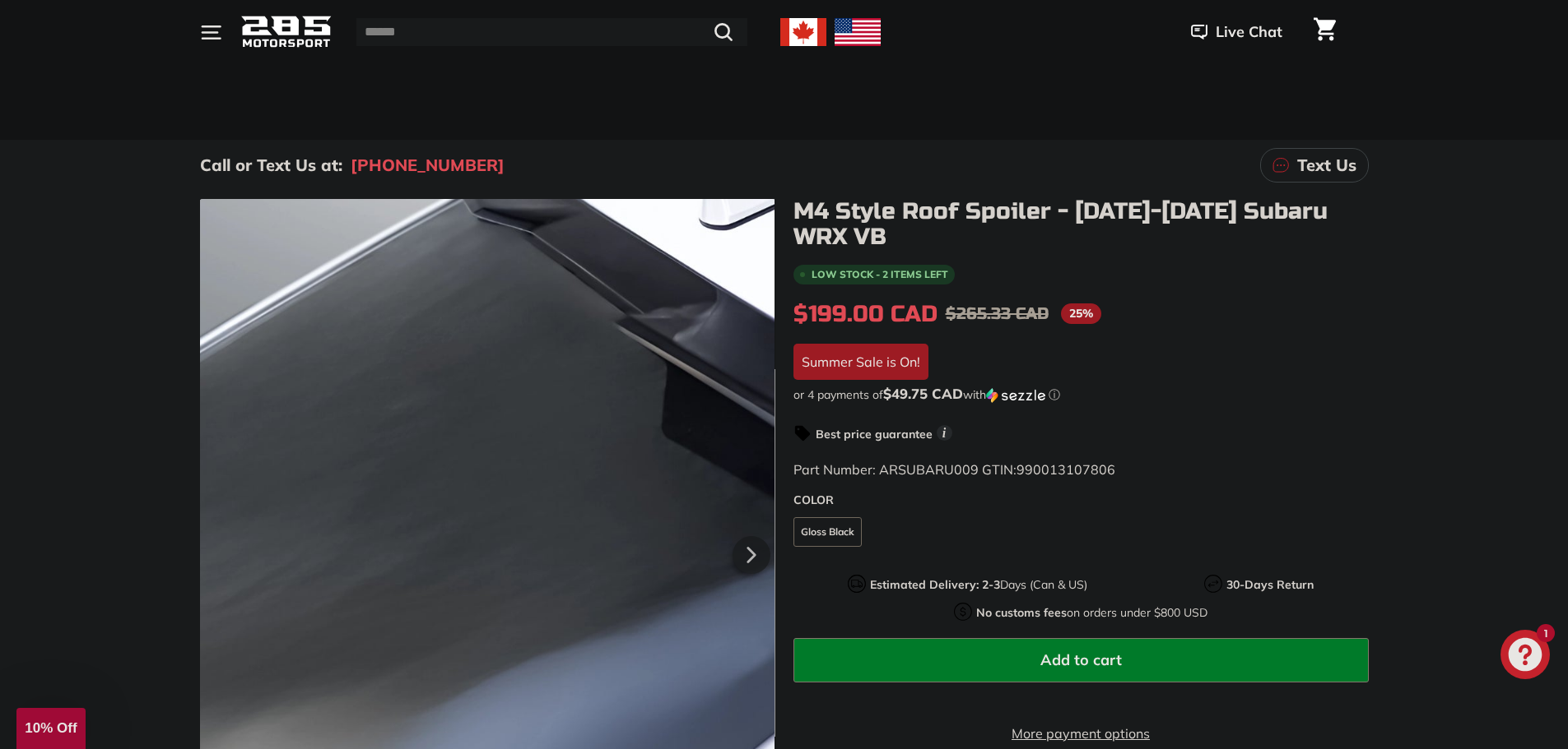
scroll to position [246, 0]
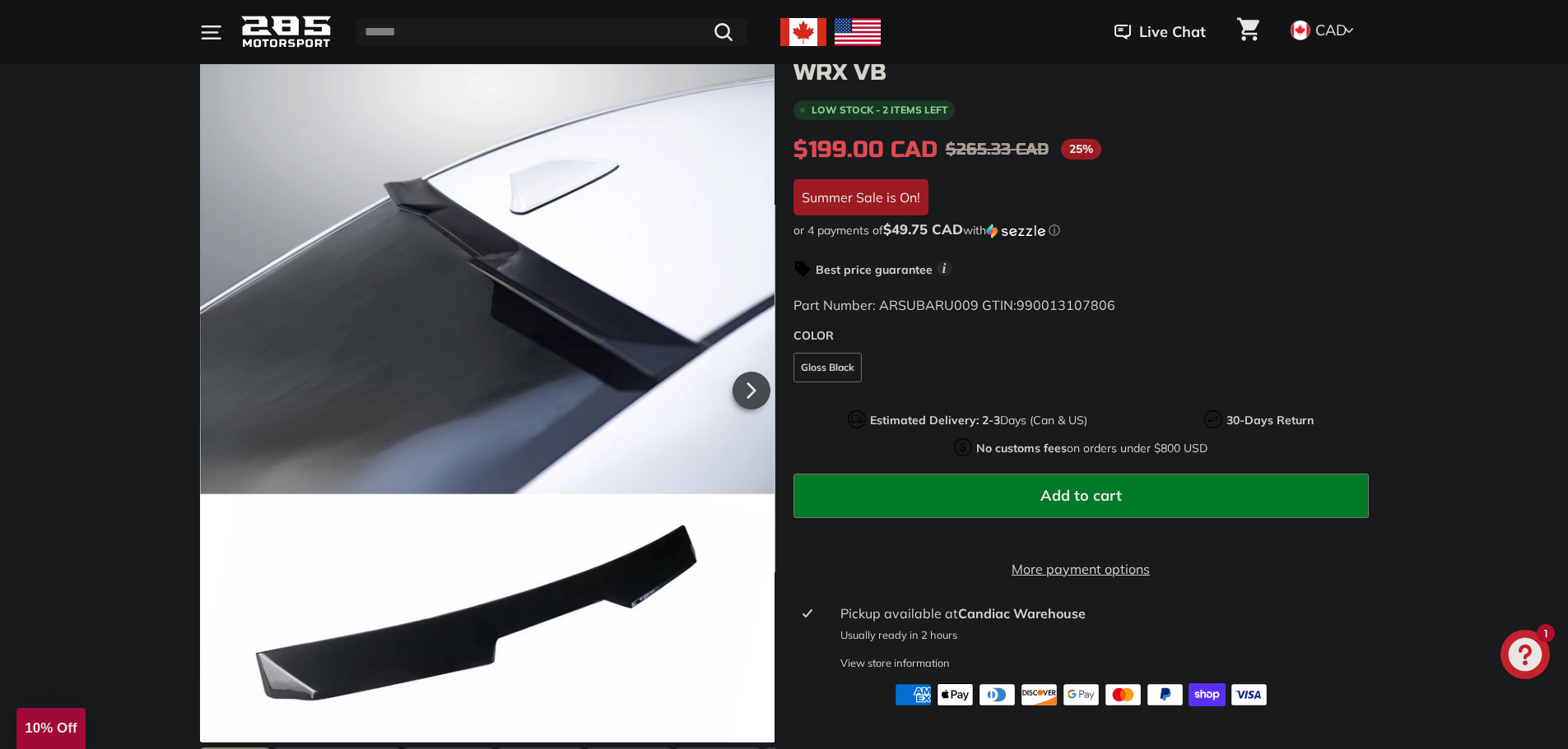
click at [775, 383] on div "M4 Style Roof Spoiler - [DATE]-[DATE] Subaru WRX VB Low stock - 2 items left $1…" at bounding box center [1072, 371] width 593 height 672
click at [753, 388] on icon at bounding box center [750, 391] width 38 height 38
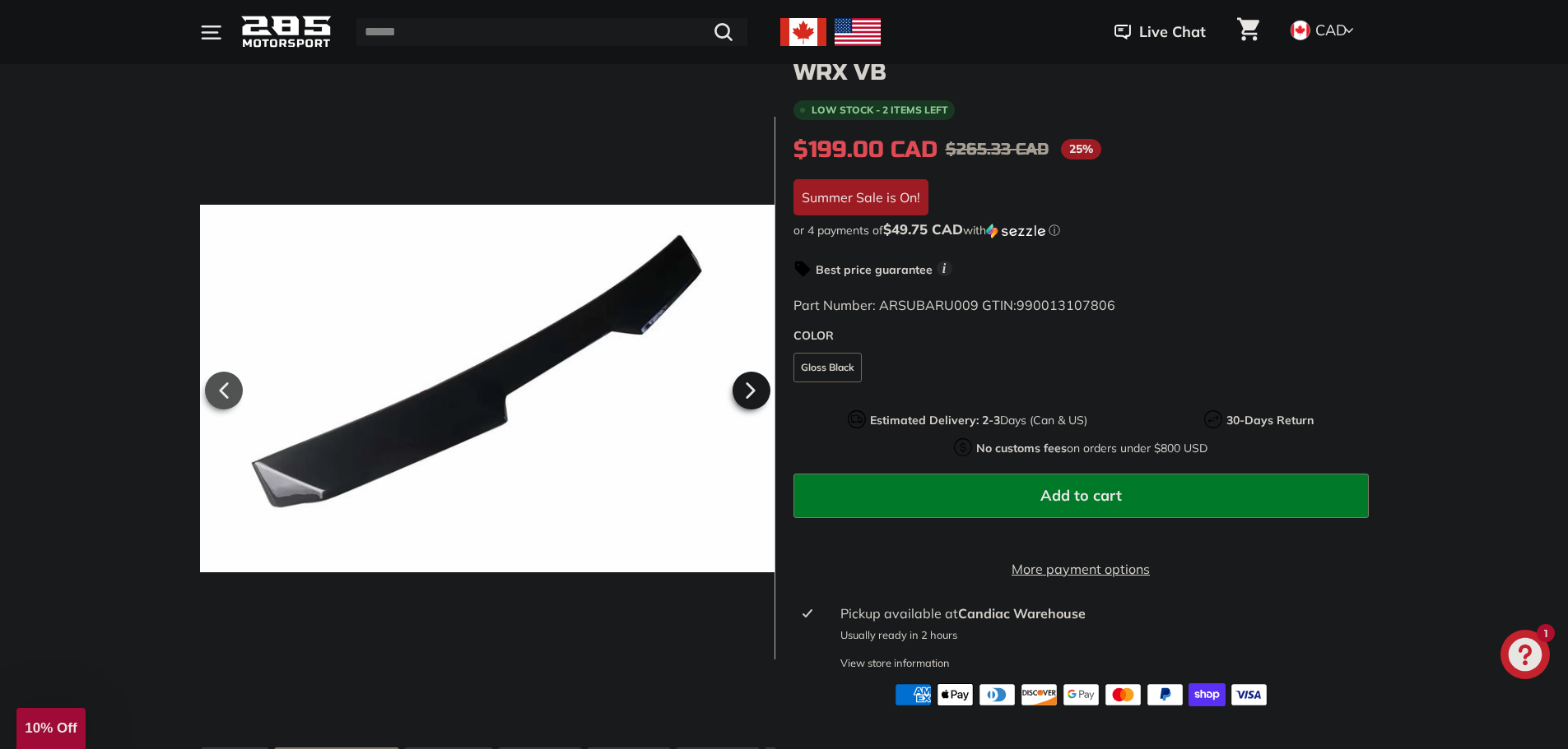
click at [752, 389] on icon at bounding box center [749, 392] width 6 height 14
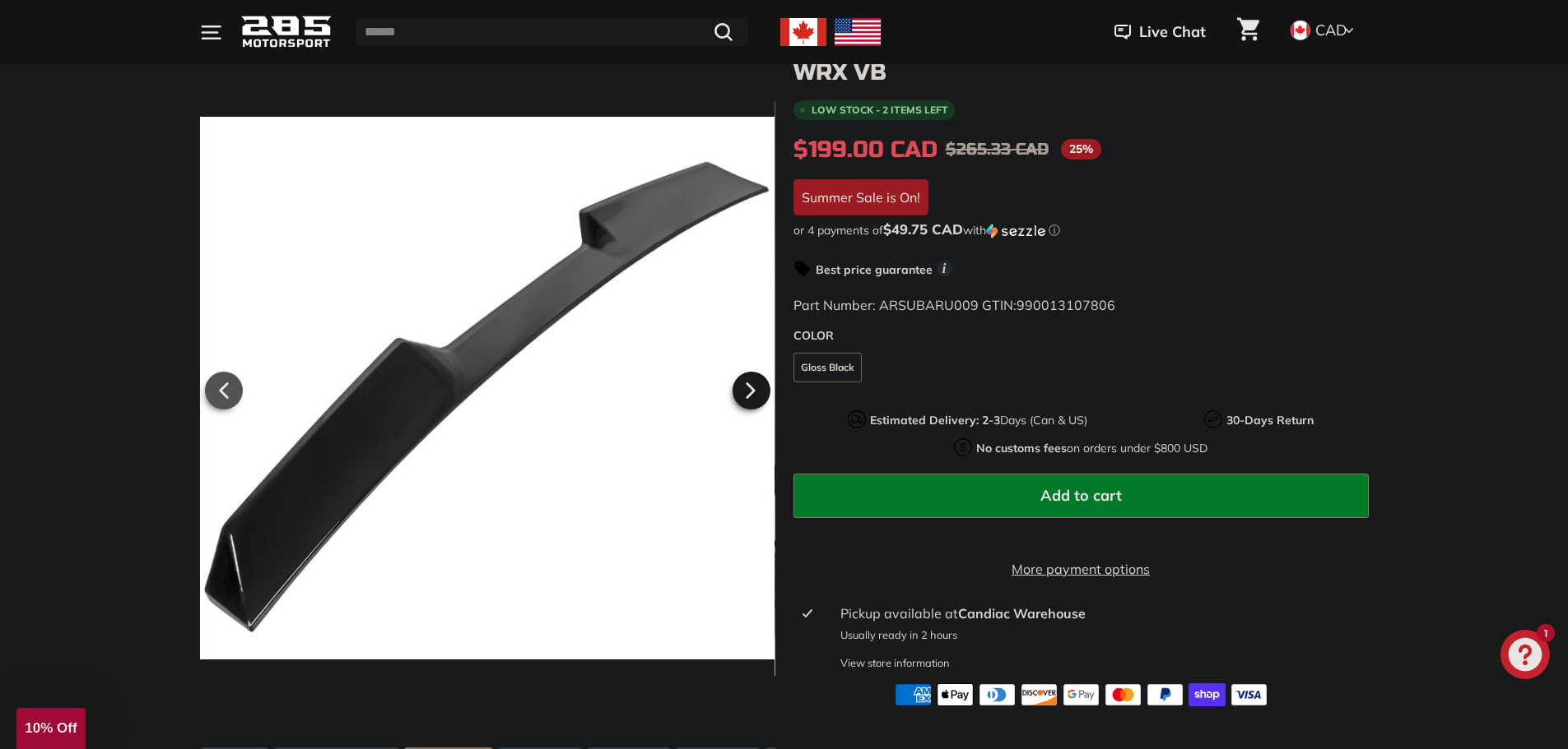
click at [752, 389] on icon at bounding box center [749, 392] width 6 height 14
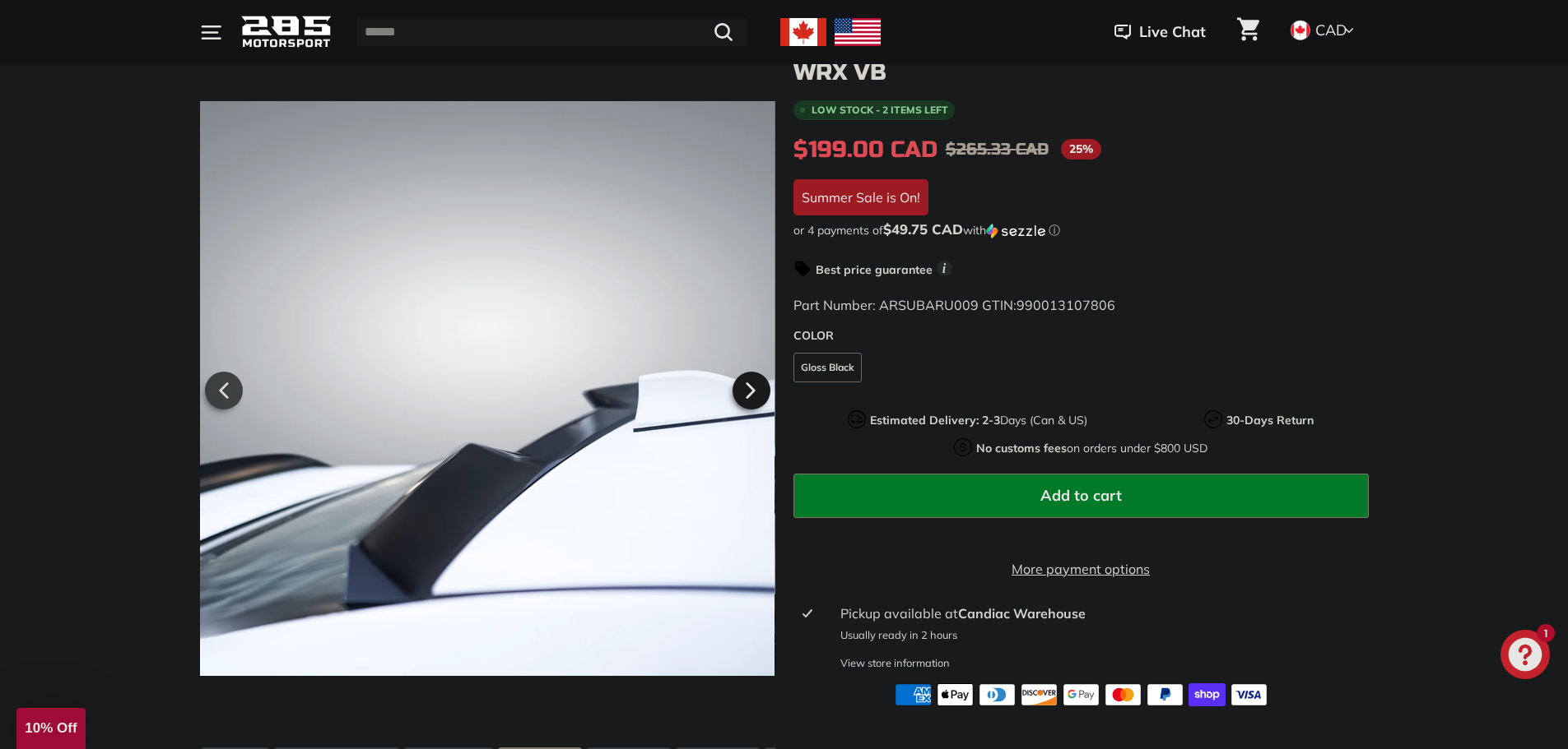
click at [752, 389] on icon at bounding box center [749, 392] width 6 height 14
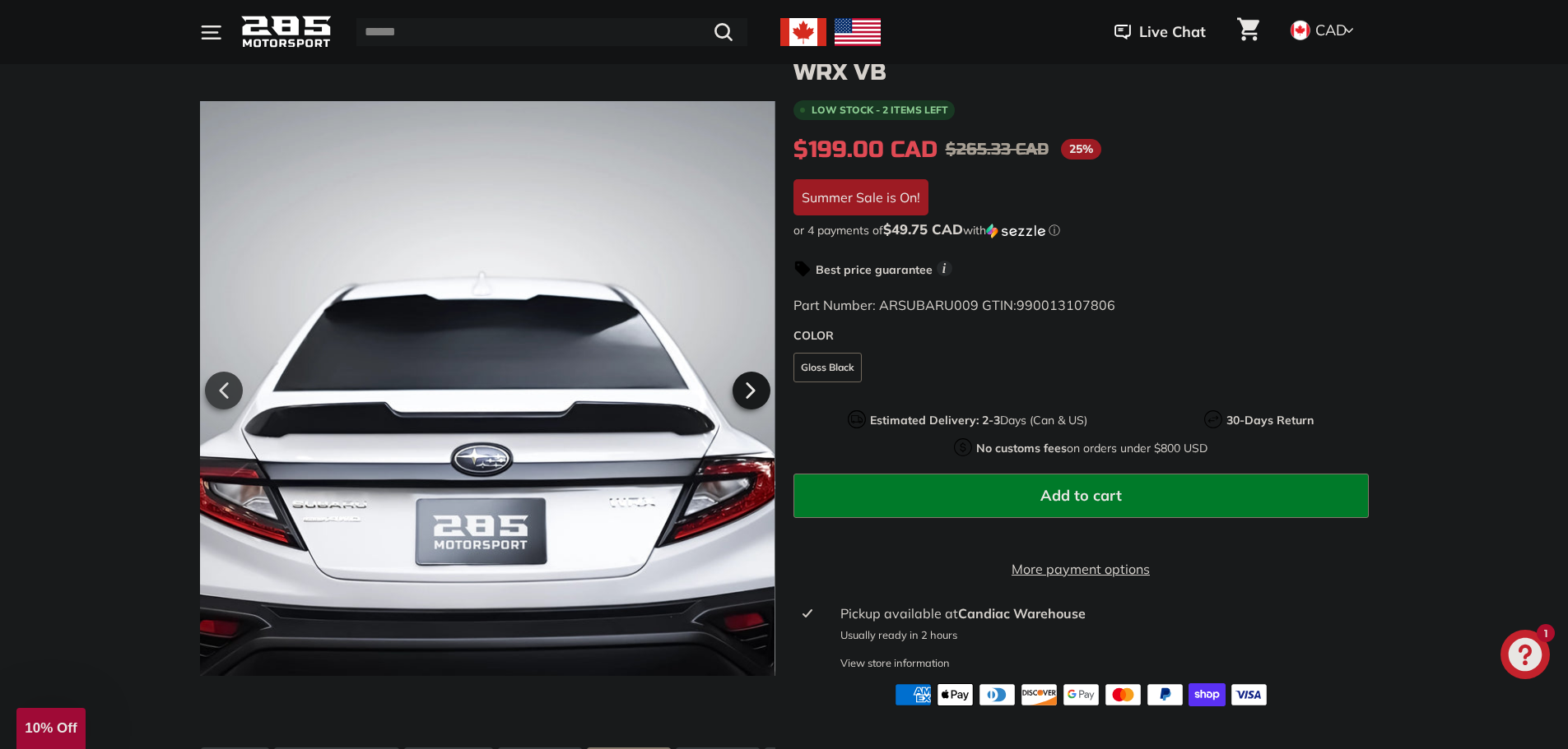
click at [749, 389] on icon at bounding box center [749, 392] width 6 height 14
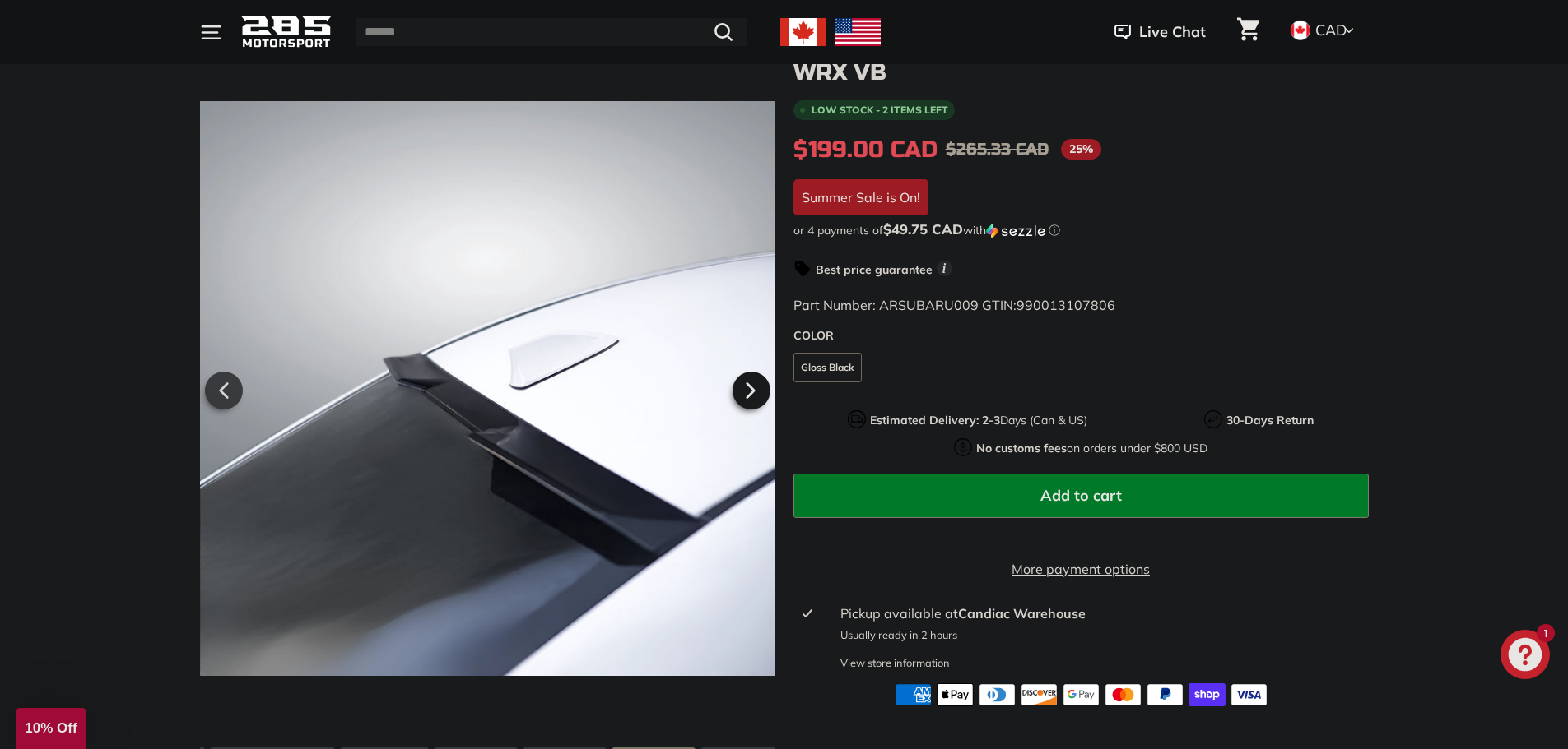
scroll to position [0, 75]
click at [749, 389] on icon at bounding box center [749, 392] width 6 height 14
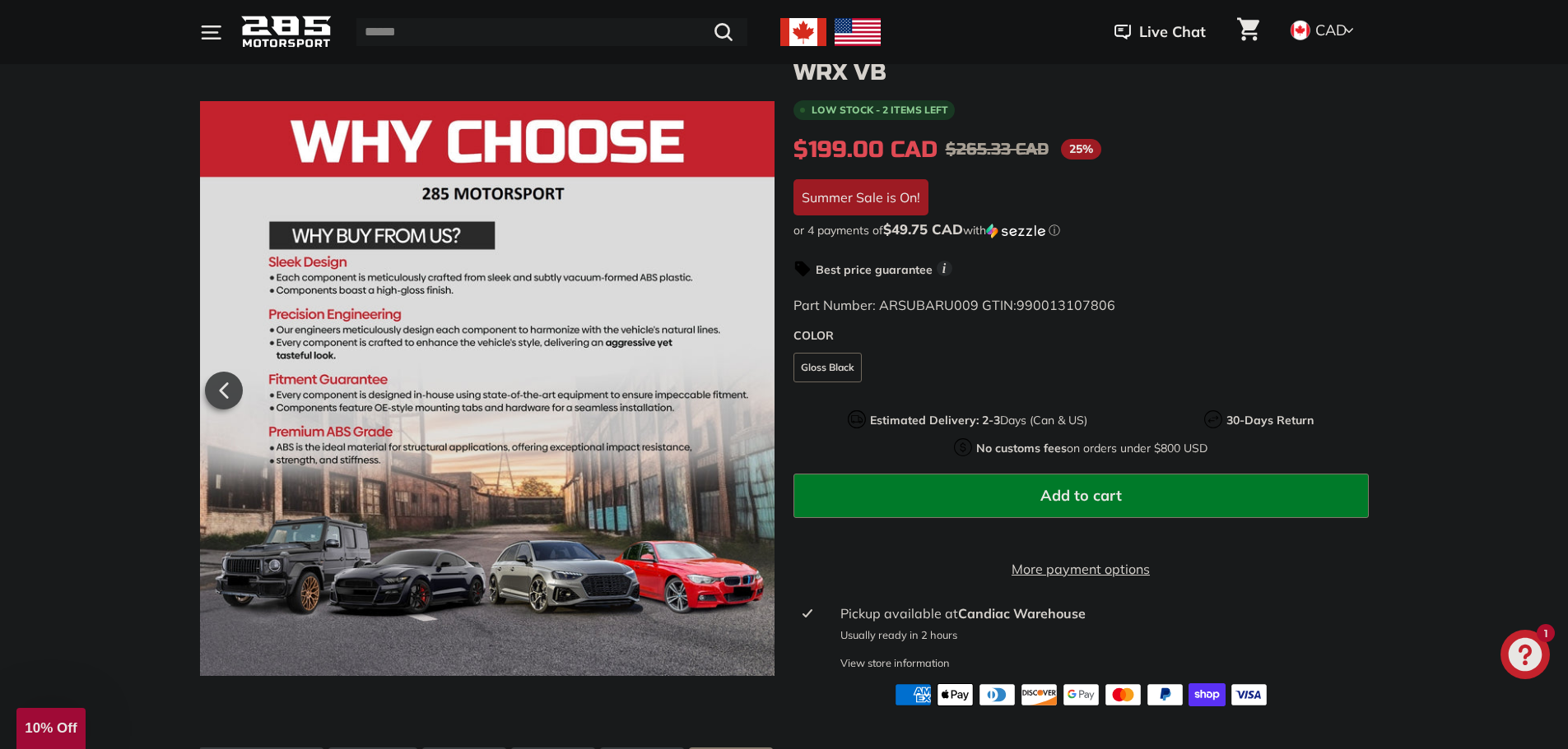
click at [749, 389] on div at bounding box center [487, 389] width 576 height 708
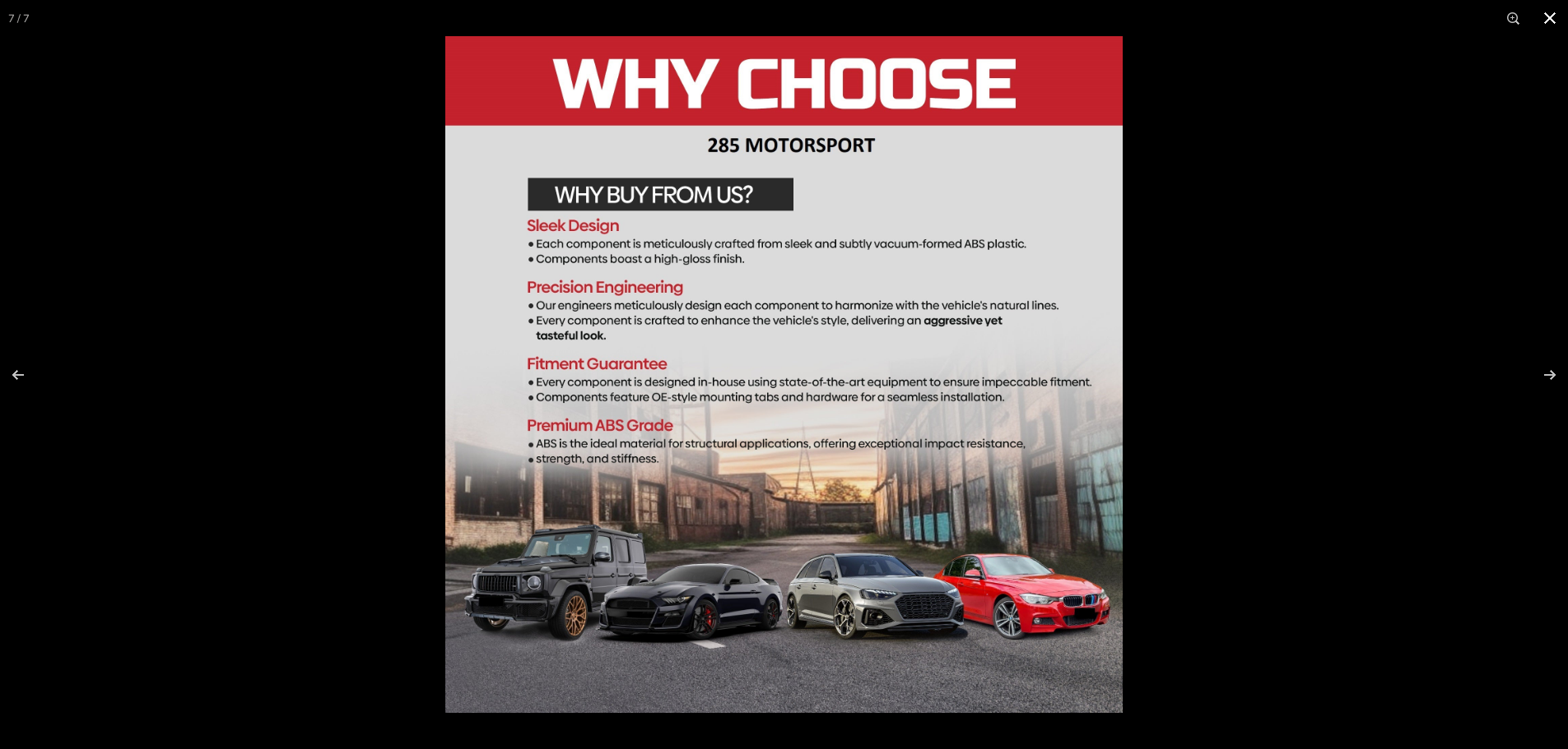
click at [214, 268] on div at bounding box center [784, 374] width 1568 height 749
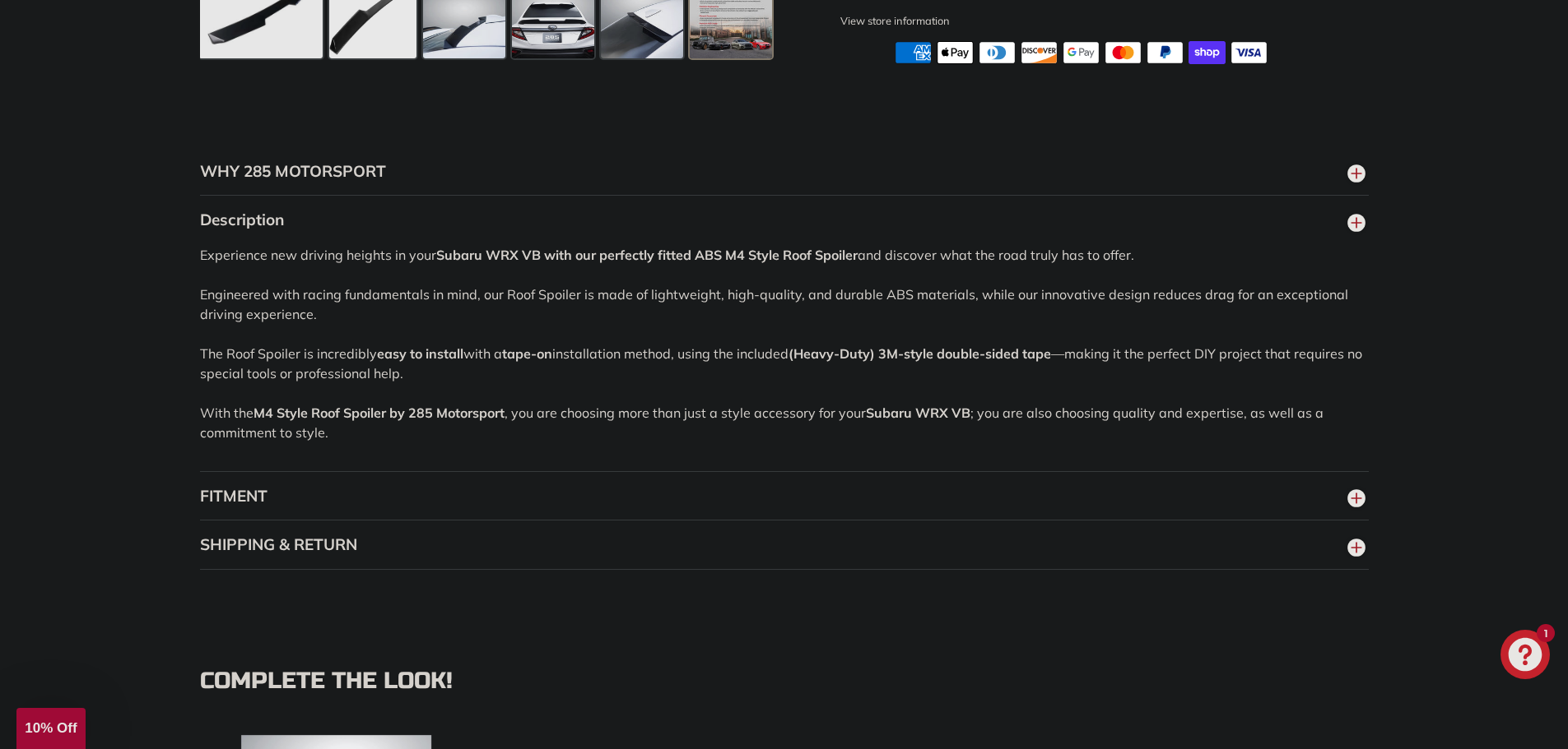
scroll to position [1151, 0]
